Goal: Transaction & Acquisition: Book appointment/travel/reservation

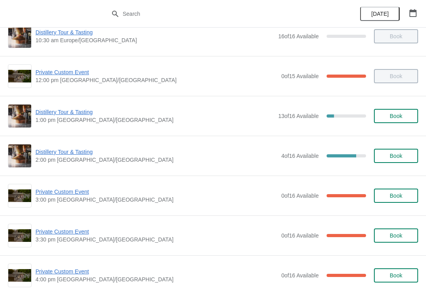
scroll to position [59, 0]
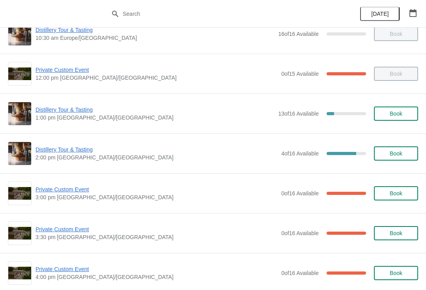
click at [66, 152] on span "Distillery Tour & Tasting" at bounding box center [156, 150] width 242 height 8
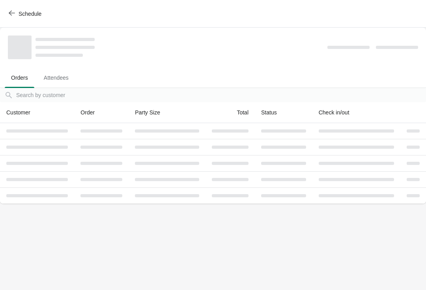
scroll to position [0, 0]
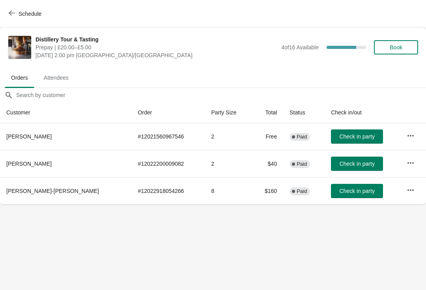
click at [411, 161] on icon "button" at bounding box center [411, 163] width 8 height 8
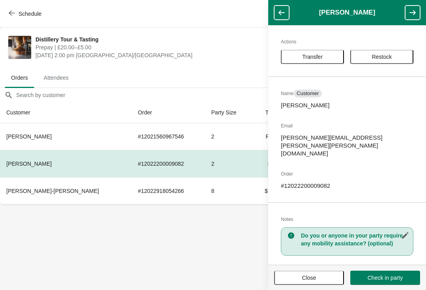
click at [307, 55] on span "Transfer" at bounding box center [312, 57] width 21 height 6
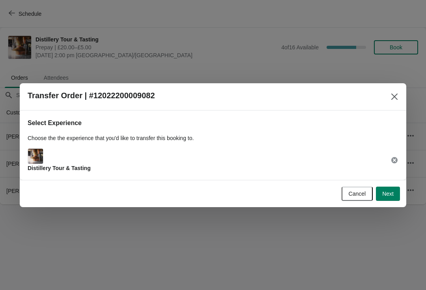
click at [394, 193] on button "Next" at bounding box center [388, 194] width 24 height 14
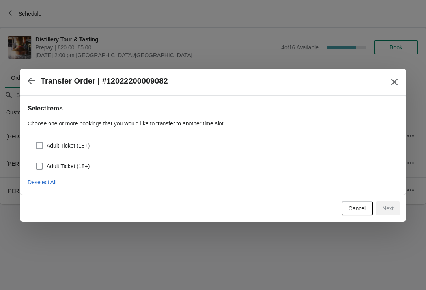
click at [42, 143] on span at bounding box center [39, 145] width 7 height 7
click at [36, 142] on input "Adult Ticket (18+)" at bounding box center [36, 142] width 0 height 0
checkbox input "true"
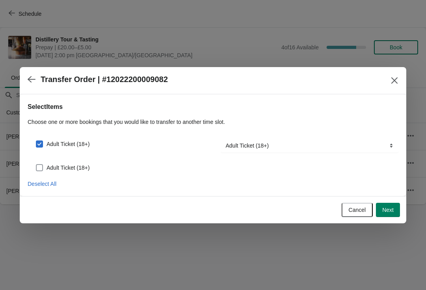
click at [37, 168] on span at bounding box center [39, 167] width 7 height 7
click at [36, 164] on input "Adult Ticket (18+)" at bounding box center [36, 164] width 0 height 0
checkbox input "true"
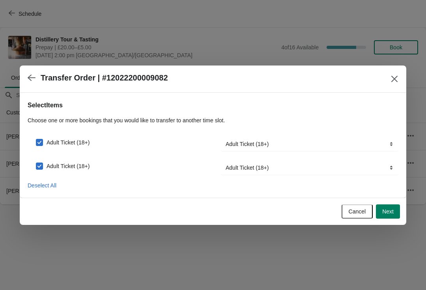
click at [393, 211] on span "Next" at bounding box center [387, 211] width 11 height 6
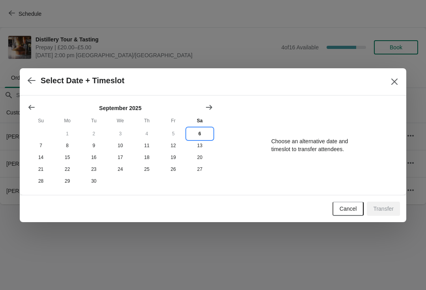
click at [199, 133] on button "6" at bounding box center [200, 134] width 26 height 12
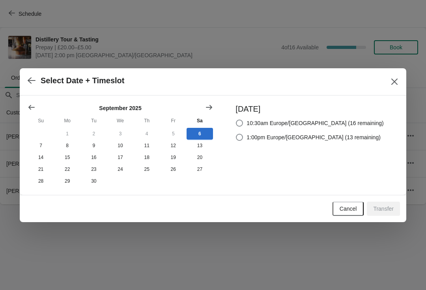
click at [243, 134] on span at bounding box center [239, 137] width 7 height 7
click at [236, 134] on input "1:00pm Europe/[GEOGRAPHIC_DATA] (13 remaining)" at bounding box center [236, 134] width 0 height 0
radio input "true"
click at [388, 206] on span "Transfer" at bounding box center [383, 208] width 21 height 6
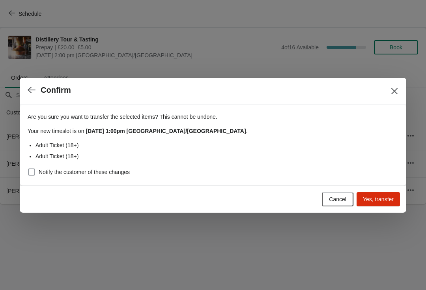
click at [33, 172] on span at bounding box center [31, 171] width 7 height 7
click at [28, 169] on input "Notify the customer of these changes" at bounding box center [28, 168] width 0 height 0
checkbox input "true"
click at [382, 196] on span "Yes, transfer" at bounding box center [378, 199] width 31 height 6
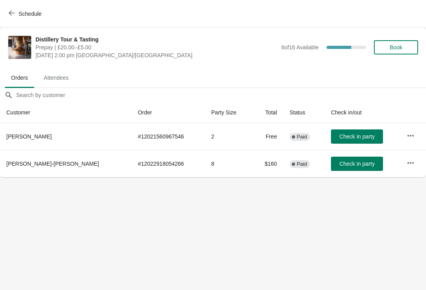
click at [6, 15] on button "Schedule" at bounding box center [26, 14] width 44 height 14
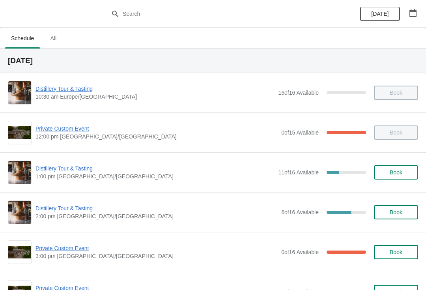
click at [65, 212] on span "Distillery Tour & Tasting" at bounding box center [156, 208] width 242 height 8
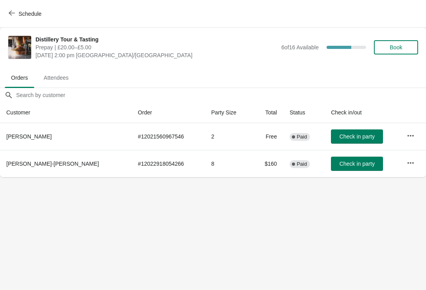
click at [55, 74] on span "Attendees" at bounding box center [55, 78] width 37 height 14
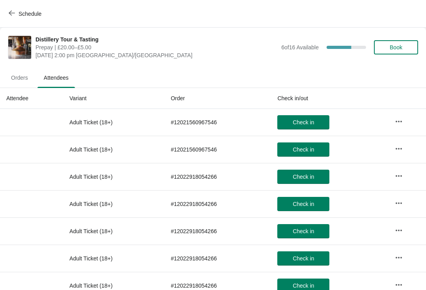
click at [14, 11] on icon "button" at bounding box center [12, 13] width 6 height 6
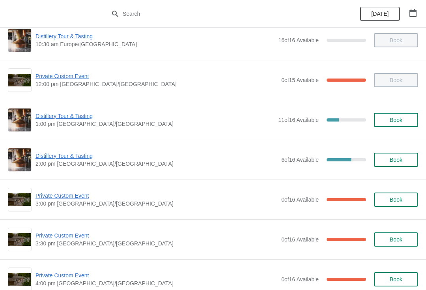
scroll to position [32, 0]
